Goal: Find specific page/section: Find specific page/section

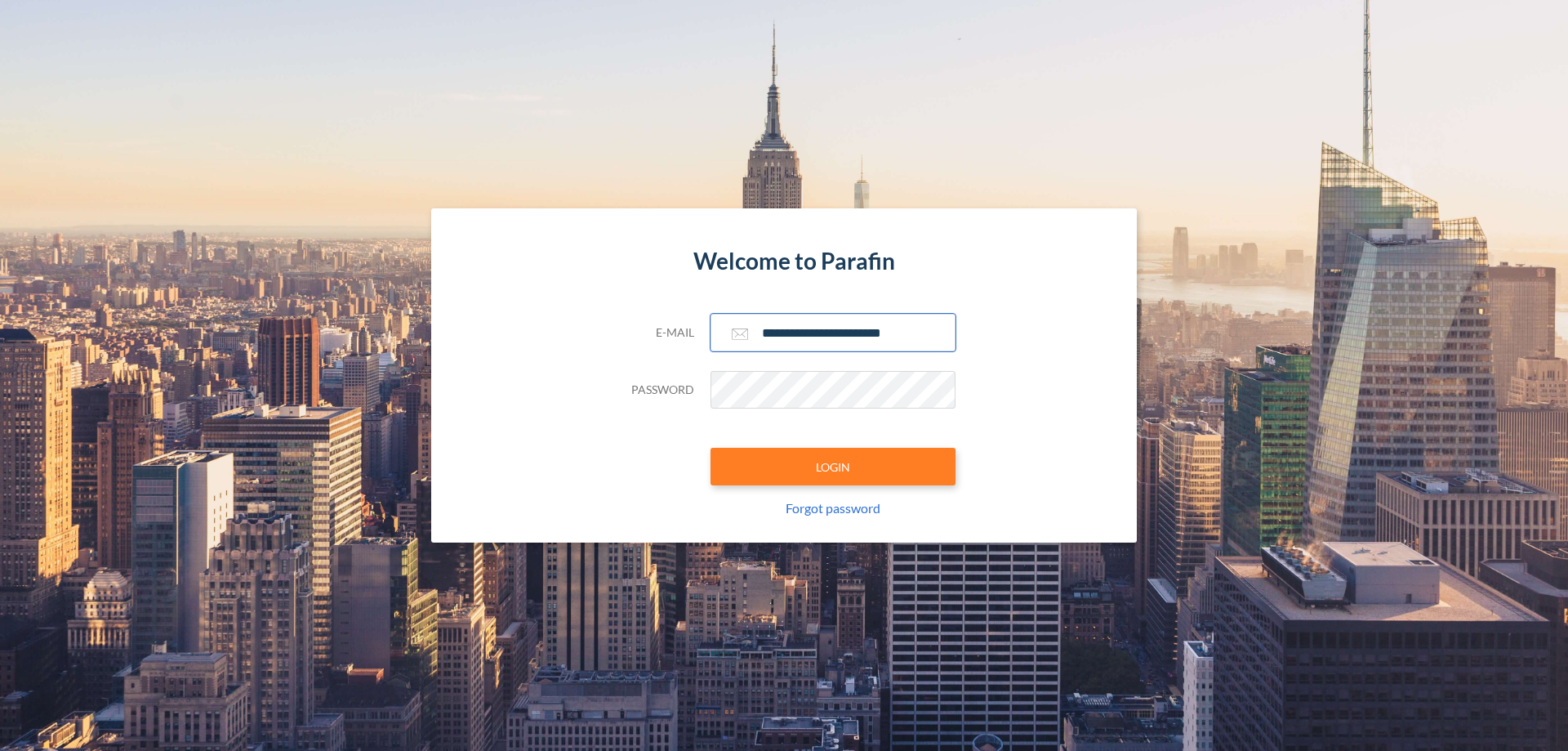
type input "**********"
click at [833, 467] on button "LOGIN" at bounding box center [833, 467] width 245 height 38
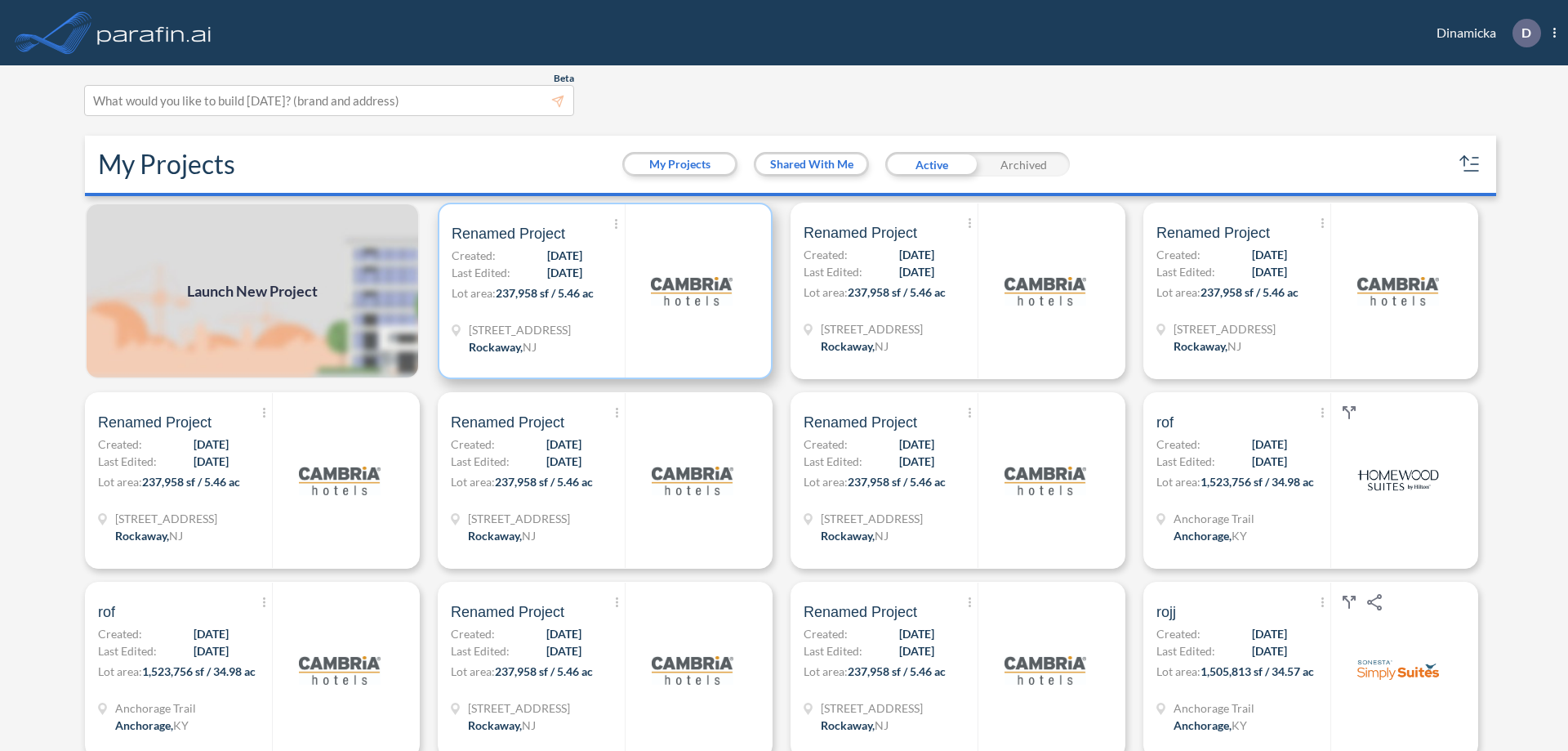
scroll to position [4, 0]
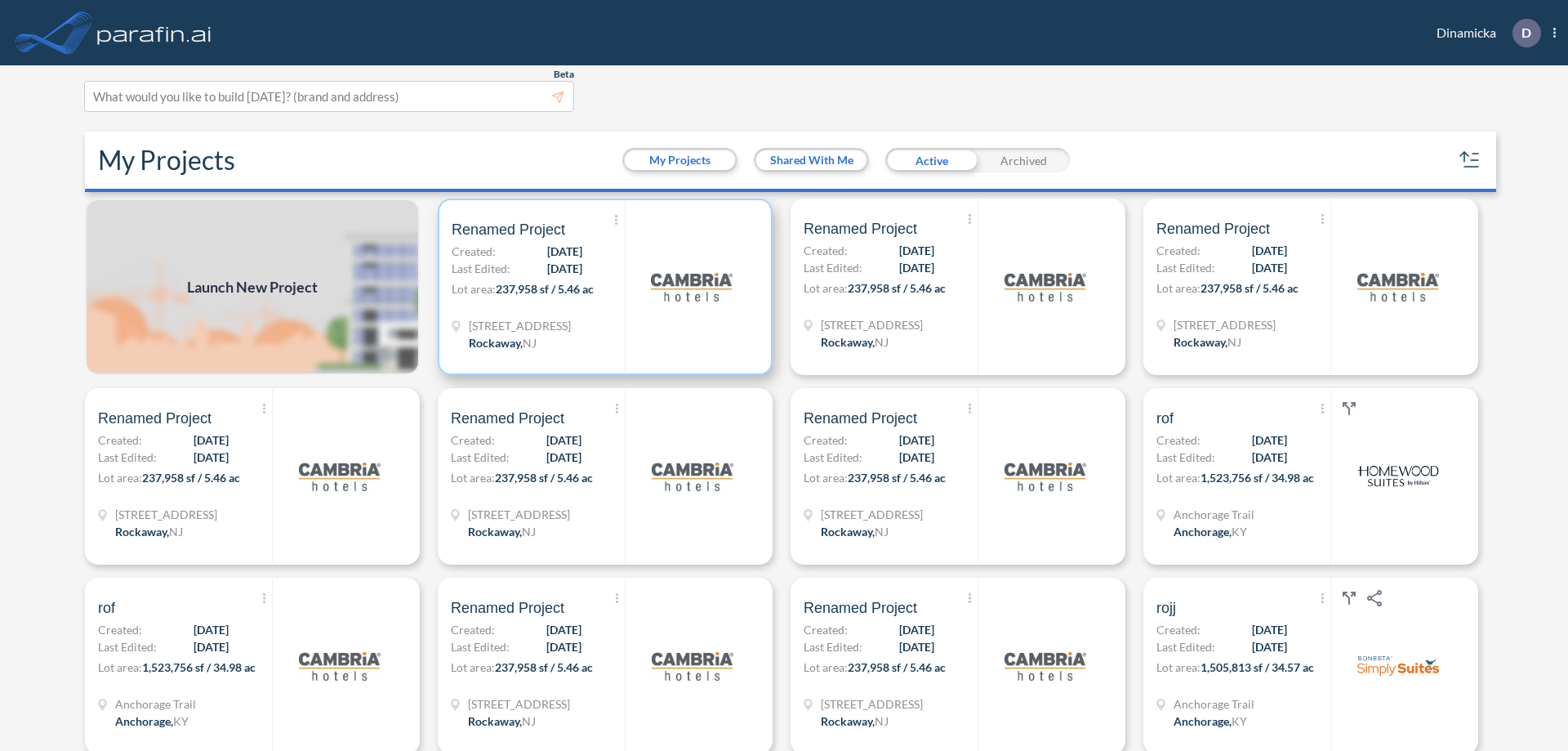
click at [601, 287] on p "Lot area: 237,958 sf / 5.46 ac" at bounding box center [537, 292] width 173 height 24
